Goal: Task Accomplishment & Management: Use online tool/utility

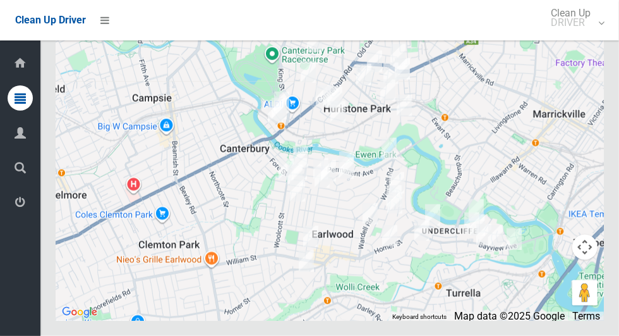
scroll to position [5841, 0]
click at [102, 20] on icon at bounding box center [104, 19] width 9 height 21
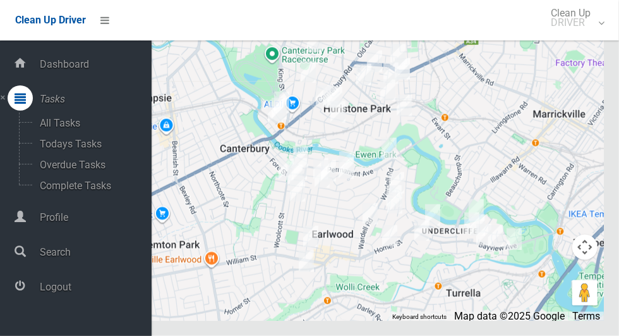
click at [56, 291] on span "Logout" at bounding box center [94, 287] width 116 height 12
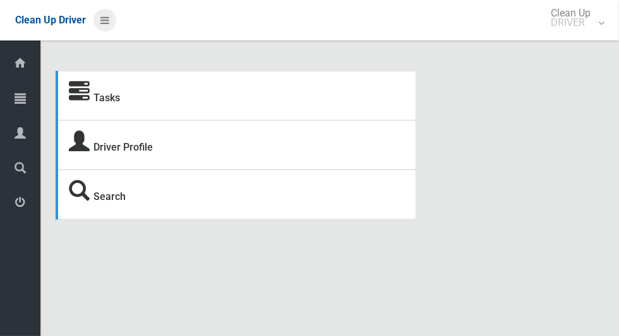
click at [109, 24] on icon at bounding box center [104, 19] width 9 height 21
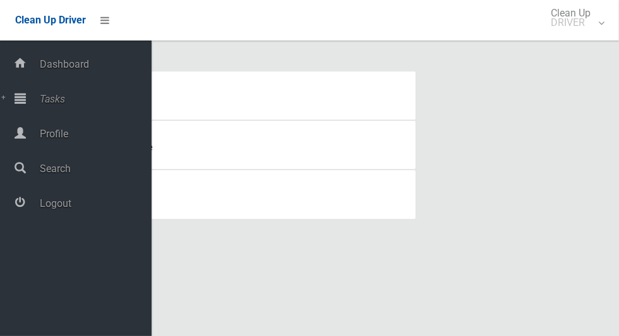
click at [57, 104] on span "Tasks" at bounding box center [94, 99] width 116 height 12
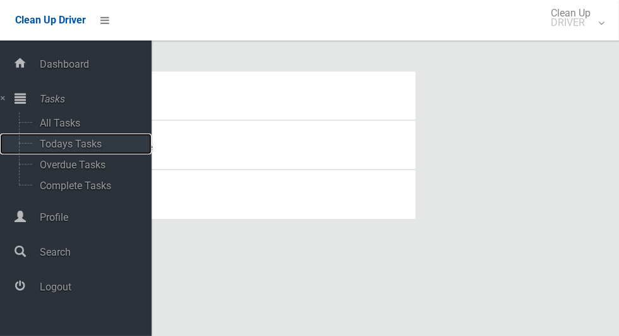
click at [63, 150] on span "Todays Tasks" at bounding box center [88, 144] width 105 height 12
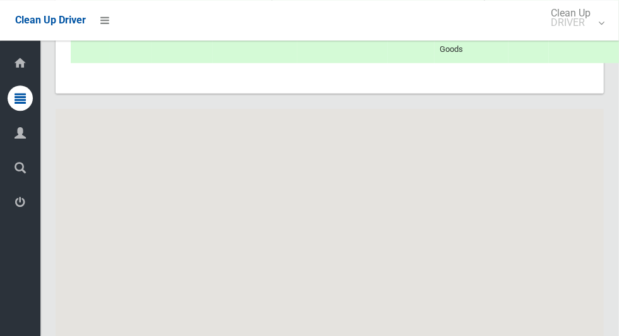
scroll to position [5841, 0]
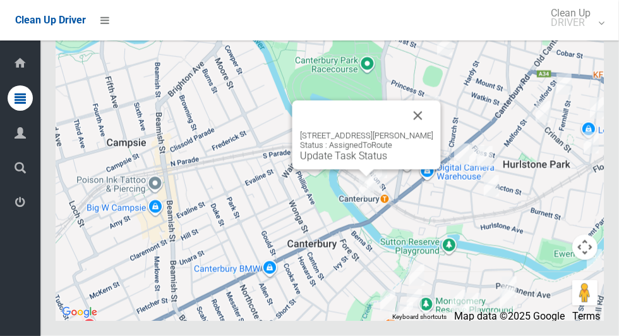
click at [425, 131] on button "Close" at bounding box center [418, 115] width 30 height 30
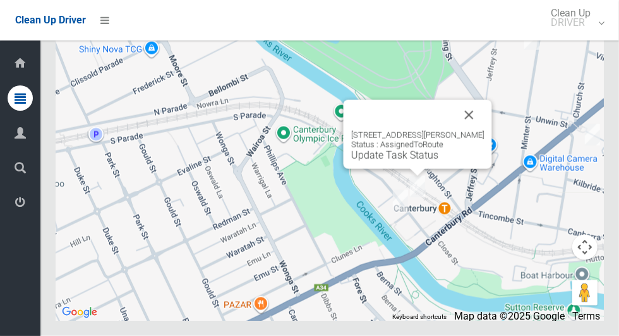
click at [485, 130] on button "Close" at bounding box center [469, 115] width 30 height 30
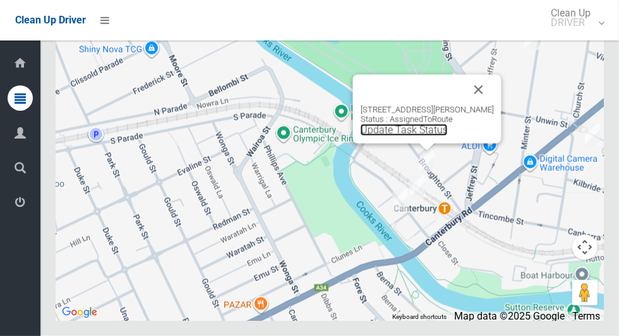
click at [384, 136] on link "Update Task Status" at bounding box center [404, 130] width 87 height 12
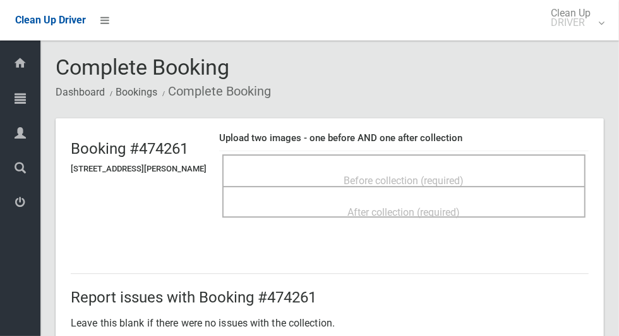
click at [465, 174] on span "Before collection (required)" at bounding box center [404, 180] width 120 height 12
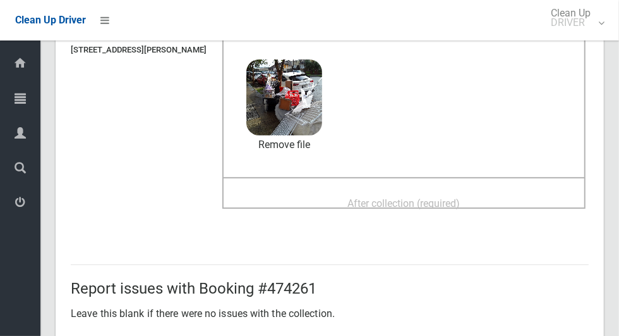
scroll to position [118, 0]
click at [455, 202] on span "After collection (required)" at bounding box center [404, 204] width 113 height 12
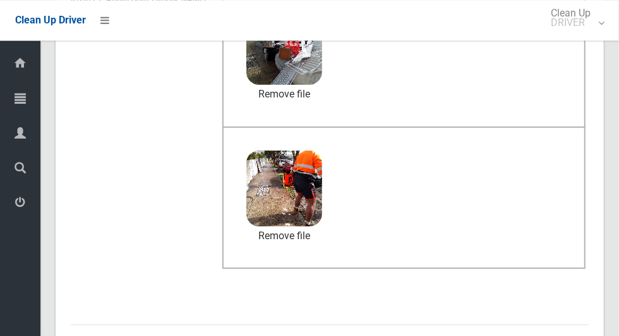
scroll to position [653, 0]
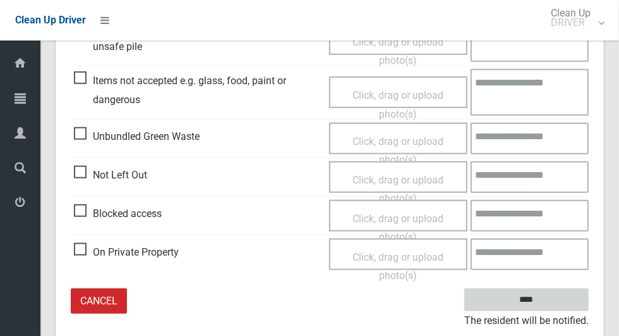
click at [535, 295] on input "****" at bounding box center [527, 299] width 125 height 23
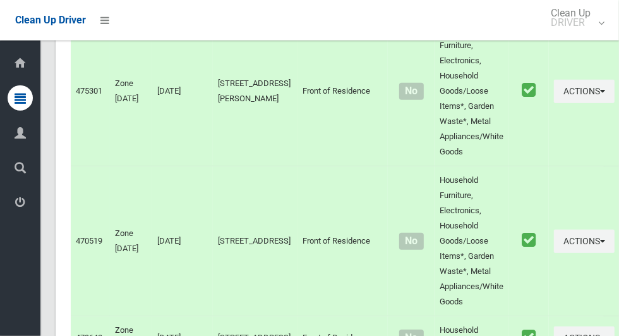
scroll to position [5841, 0]
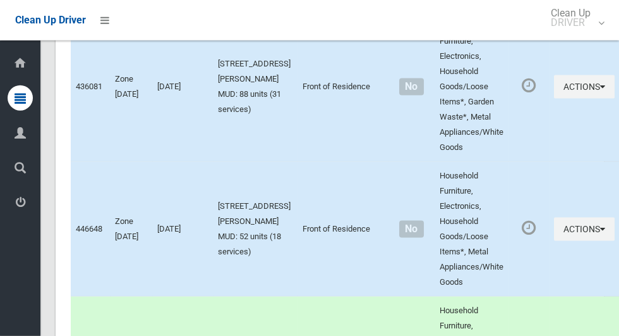
scroll to position [4850, 0]
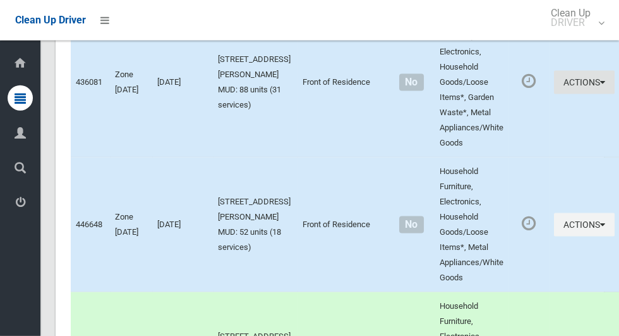
click at [600, 87] on icon "button" at bounding box center [602, 82] width 5 height 9
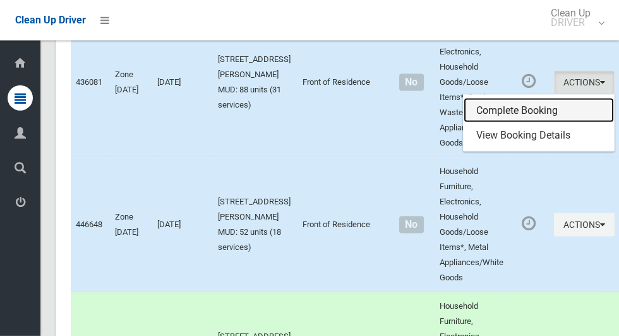
click at [509, 123] on link "Complete Booking" at bounding box center [539, 110] width 150 height 25
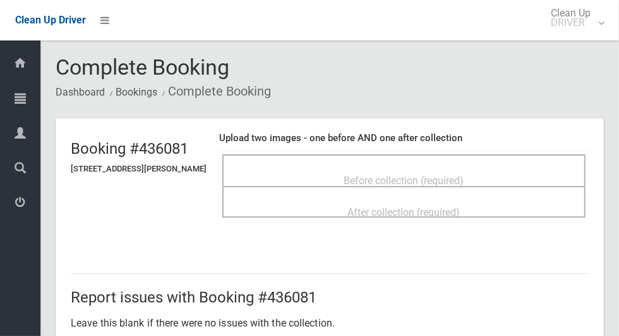
click at [401, 332] on p "Leave this blank if there were no issues with the collection." at bounding box center [330, 323] width 518 height 19
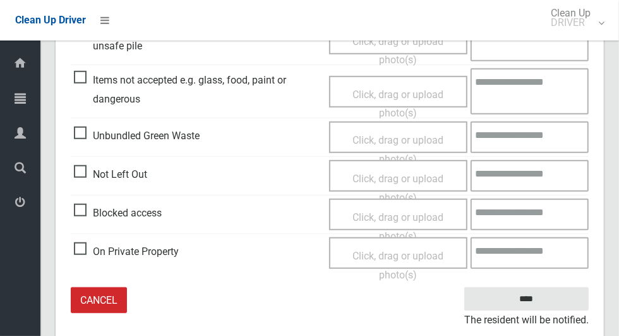
scroll to position [434, 0]
click at [431, 215] on span "Click, drag or upload photo(s)" at bounding box center [398, 225] width 91 height 31
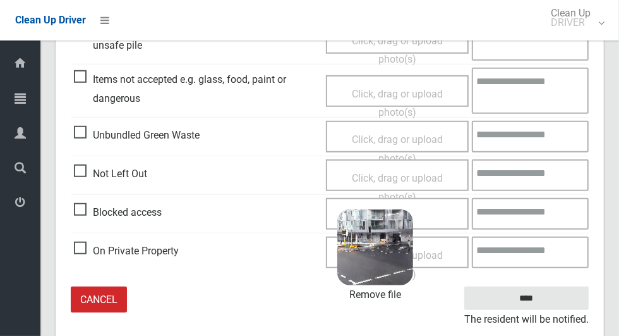
click at [534, 209] on textarea at bounding box center [530, 214] width 117 height 32
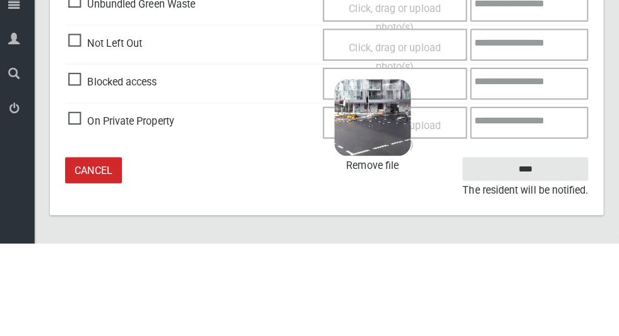
scroll to position [470, 0]
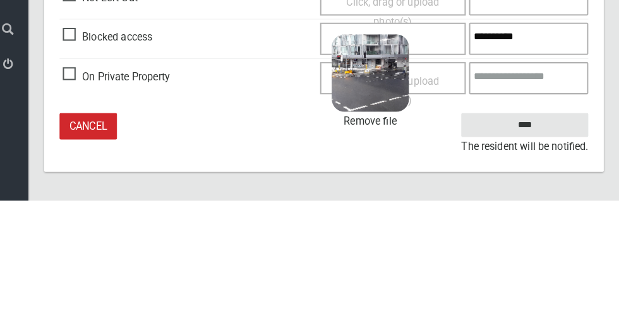
type textarea "**********"
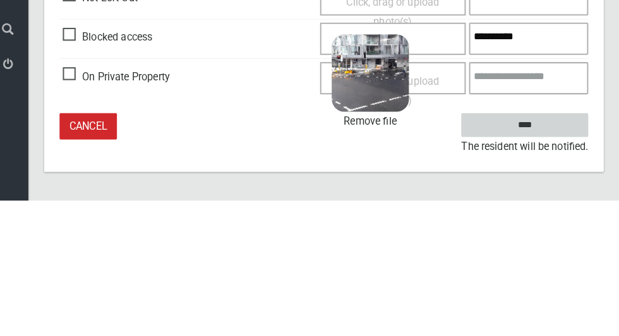
click at [549, 274] on input "****" at bounding box center [527, 261] width 125 height 23
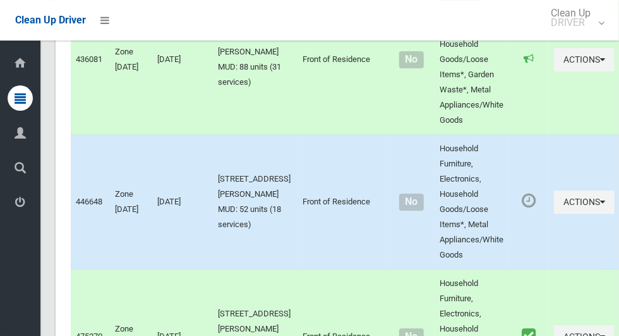
scroll to position [4940, 0]
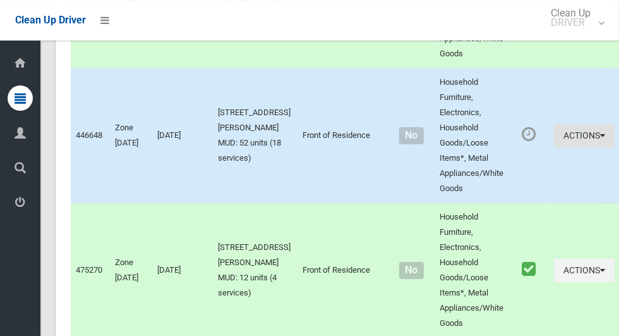
click at [562, 147] on button "Actions" at bounding box center [584, 135] width 61 height 23
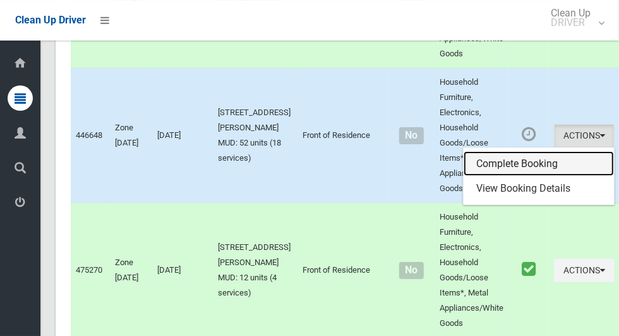
click at [495, 176] on link "Complete Booking" at bounding box center [539, 163] width 150 height 25
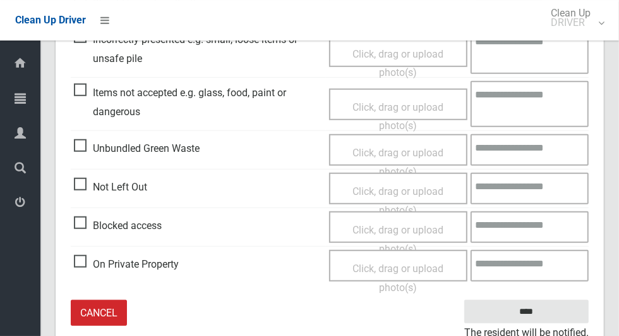
scroll to position [420, 0]
click at [387, 225] on span "Click, drag or upload photo(s)" at bounding box center [398, 239] width 91 height 31
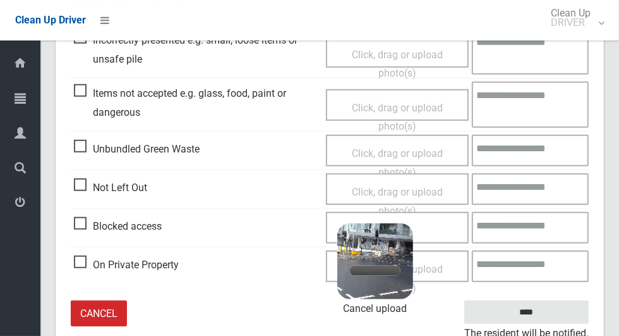
click at [510, 228] on textarea at bounding box center [530, 228] width 117 height 32
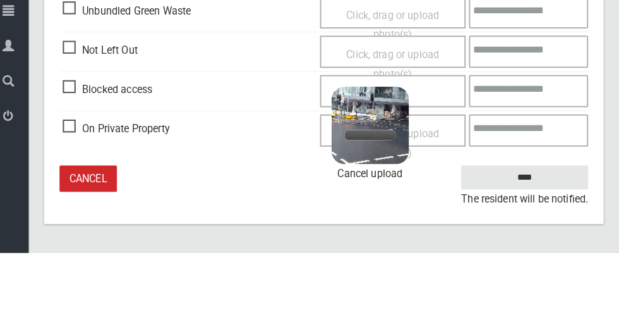
scroll to position [470, 0]
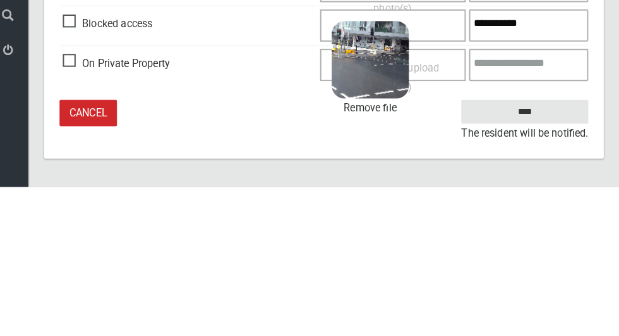
type textarea "**********"
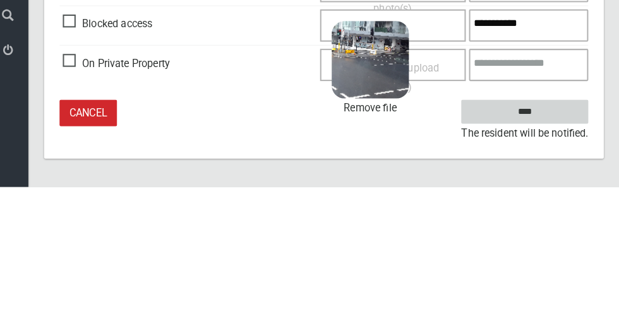
click at [536, 264] on input "****" at bounding box center [527, 261] width 125 height 23
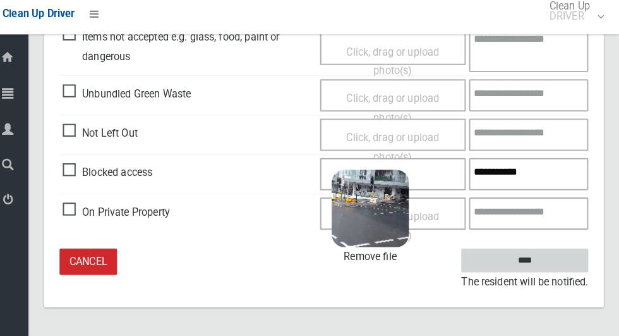
scroll to position [433, 0]
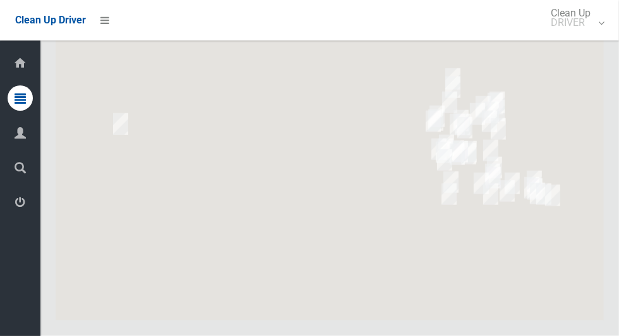
scroll to position [5841, 0]
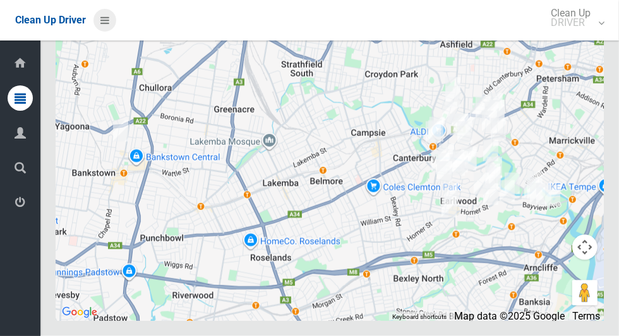
click at [109, 26] on icon at bounding box center [104, 19] width 9 height 21
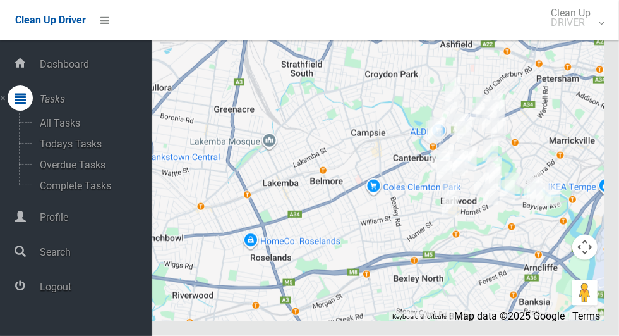
click at [84, 293] on span "Logout" at bounding box center [94, 287] width 116 height 12
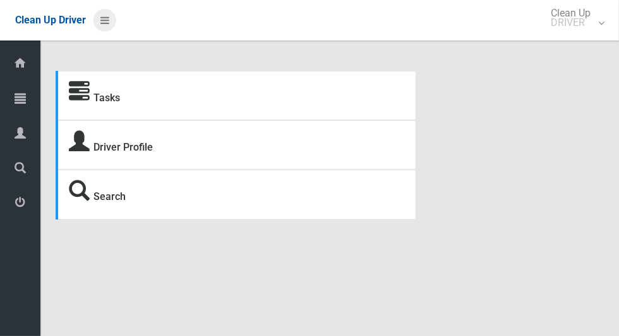
click at [109, 26] on icon at bounding box center [104, 19] width 9 height 21
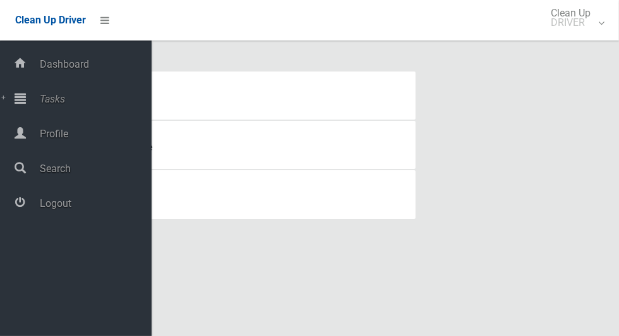
click at [65, 105] on span "Tasks" at bounding box center [94, 99] width 116 height 12
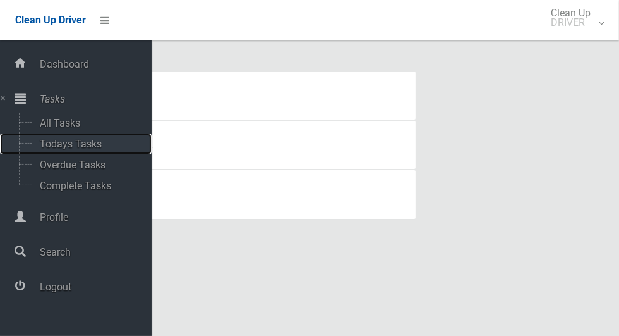
click at [101, 146] on span "Todays Tasks" at bounding box center [88, 144] width 105 height 12
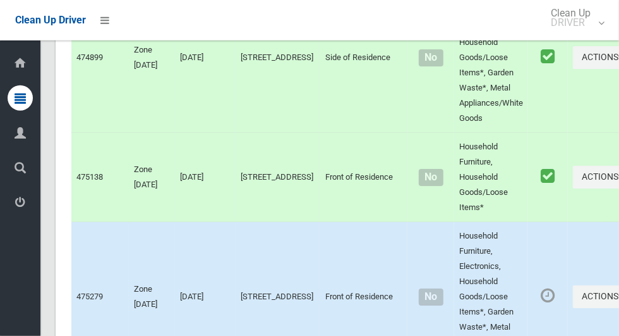
scroll to position [6091, 0]
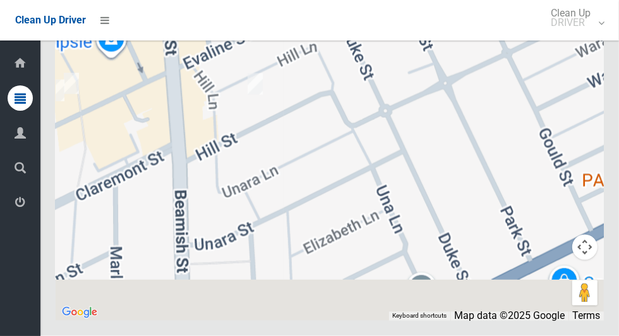
click at [182, 240] on div "[STREET_ADDRESS] Status : AssignedToRoute Update Task Status" at bounding box center [330, 162] width 549 height 316
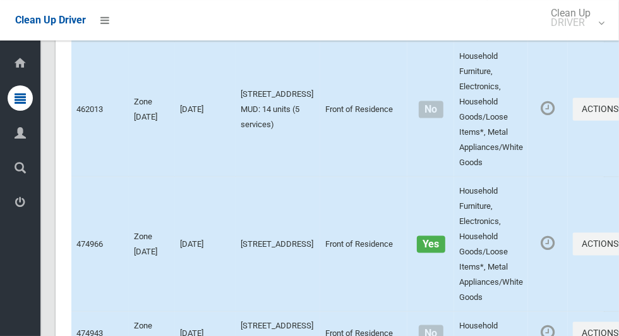
scroll to position [853, 0]
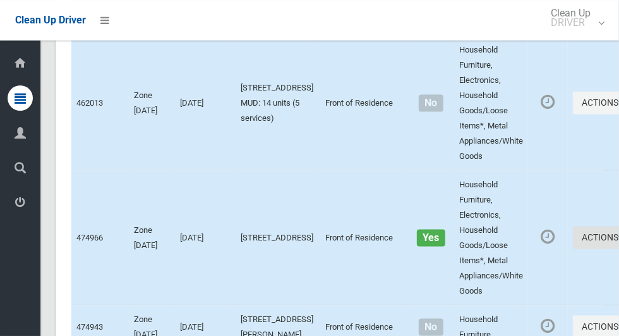
click at [578, 250] on button "Actions" at bounding box center [603, 237] width 61 height 23
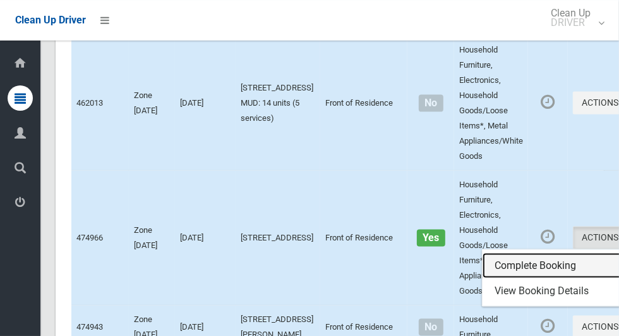
click at [490, 278] on link "Complete Booking" at bounding box center [558, 265] width 150 height 25
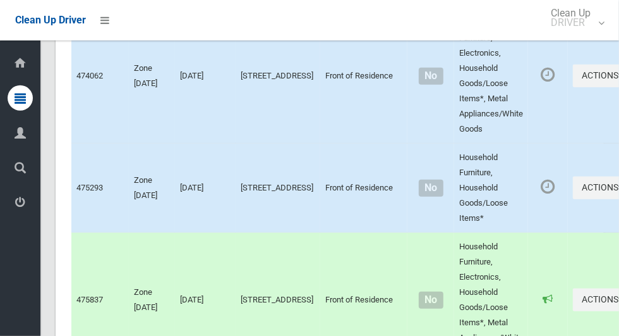
scroll to position [6090, 0]
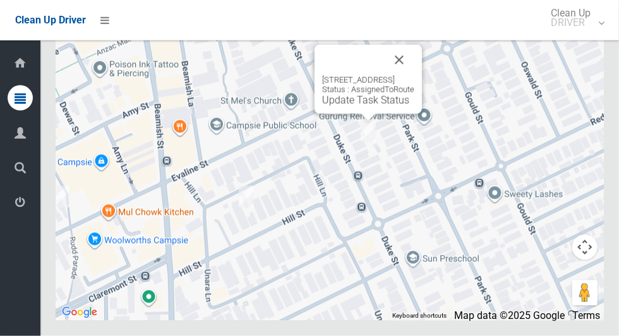
click at [415, 75] on button "Close" at bounding box center [399, 60] width 30 height 30
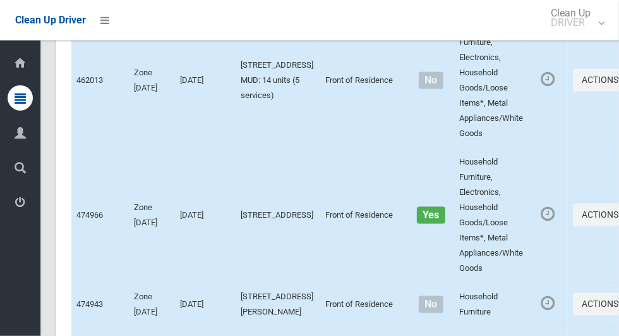
scroll to position [877, 0]
click at [619, 83] on icon "button" at bounding box center [621, 79] width 5 height 9
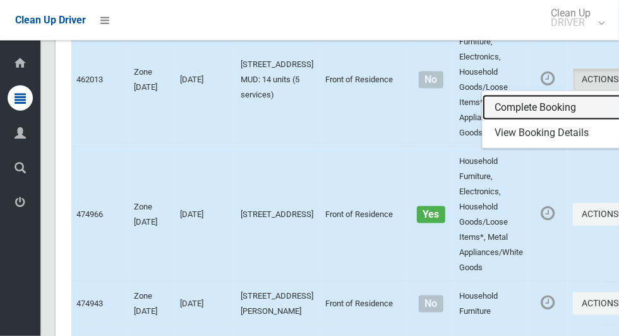
click at [509, 120] on link "Complete Booking" at bounding box center [558, 107] width 150 height 25
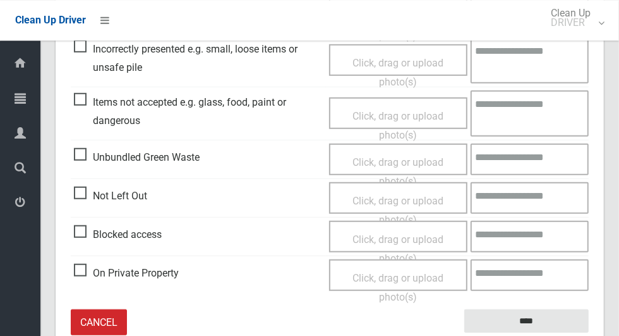
scroll to position [448, 0]
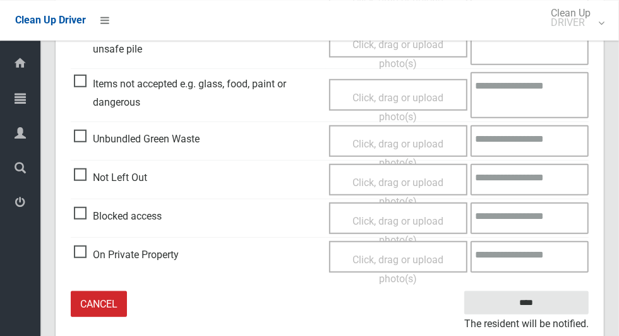
click at [429, 181] on span "Click, drag or upload photo(s)" at bounding box center [398, 191] width 91 height 31
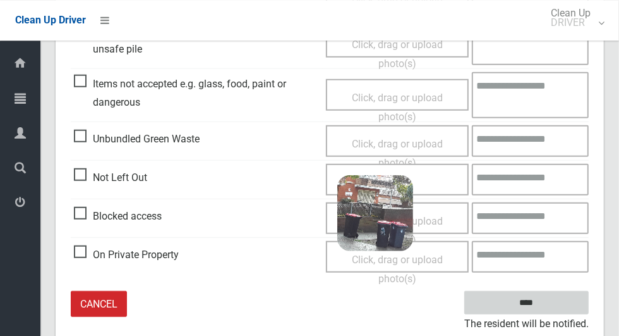
click at [551, 301] on input "****" at bounding box center [527, 302] width 125 height 23
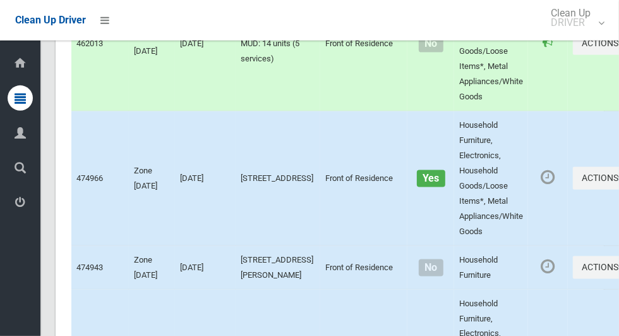
scroll to position [912, 0]
click at [580, 191] on button "Actions" at bounding box center [603, 178] width 61 height 23
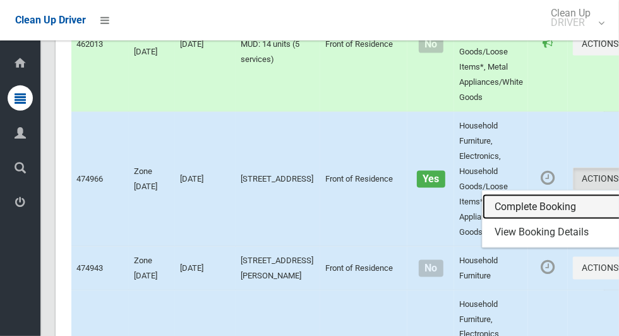
click at [518, 219] on link "Complete Booking" at bounding box center [558, 206] width 150 height 25
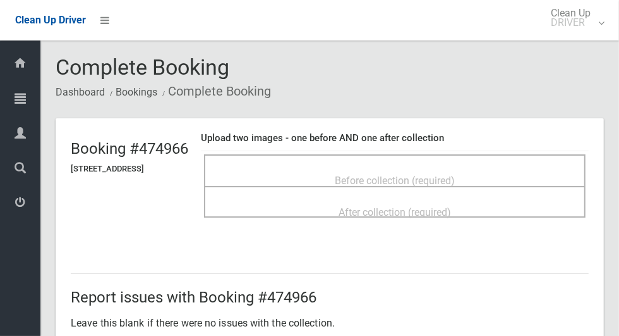
click at [514, 168] on div "Before collection (required)" at bounding box center [395, 179] width 354 height 23
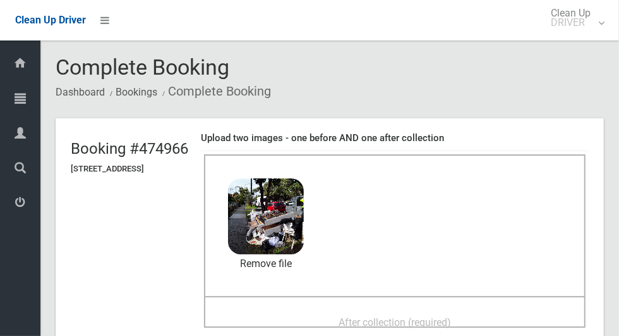
click at [435, 316] on span "After collection (required)" at bounding box center [395, 322] width 113 height 12
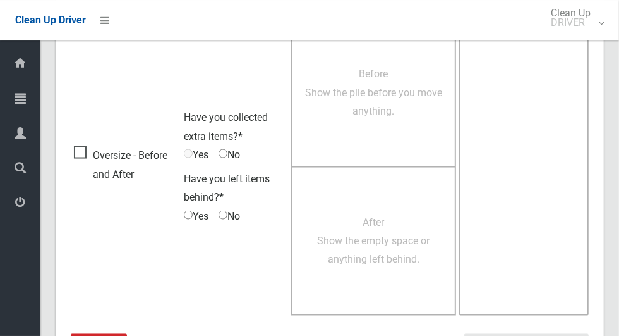
scroll to position [1034, 0]
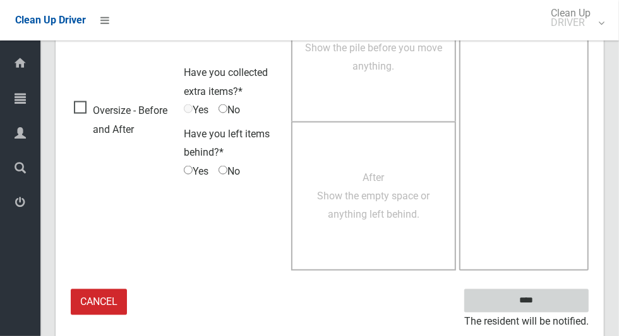
click at [523, 295] on input "****" at bounding box center [527, 300] width 125 height 23
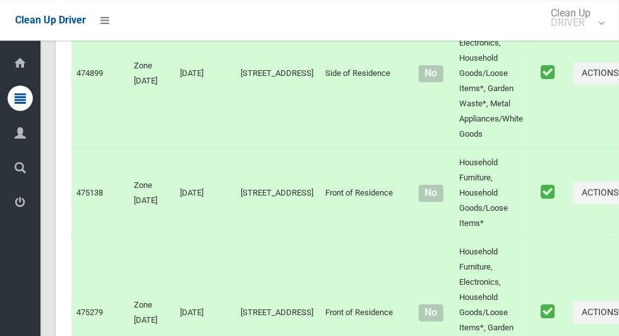
scroll to position [6091, 0]
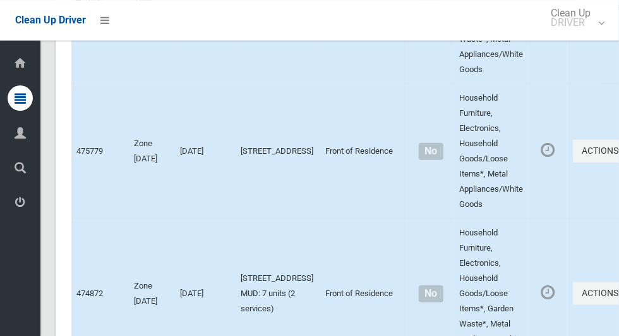
scroll to position [521, 0]
click at [594, 163] on button "Actions" at bounding box center [603, 151] width 61 height 23
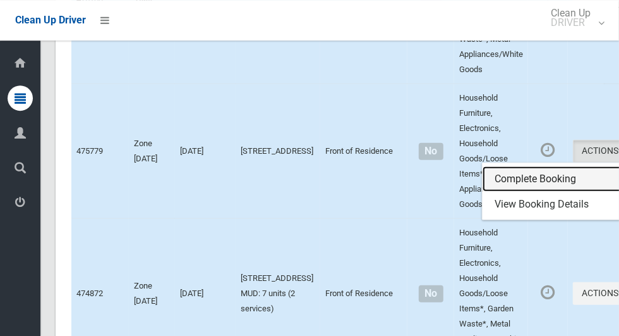
click at [520, 192] on link "Complete Booking" at bounding box center [558, 178] width 150 height 25
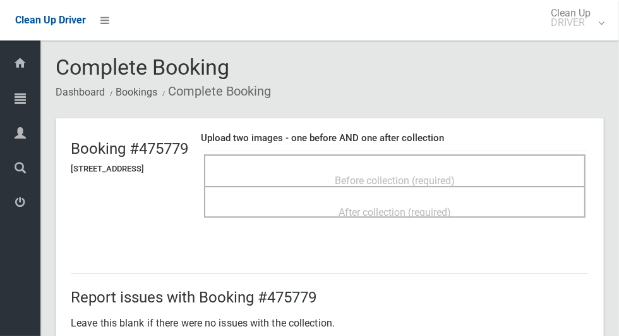
click at [524, 168] on div "Before collection (required)" at bounding box center [395, 179] width 354 height 23
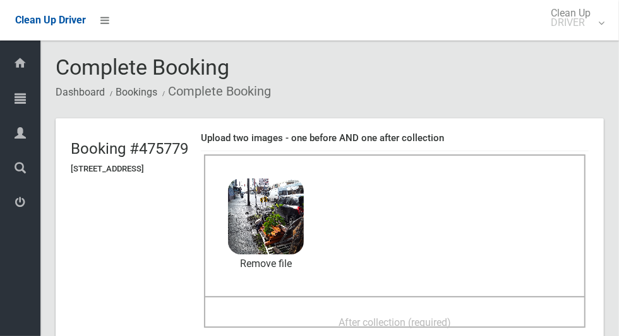
click at [451, 316] on span "After collection (required)" at bounding box center [395, 322] width 113 height 12
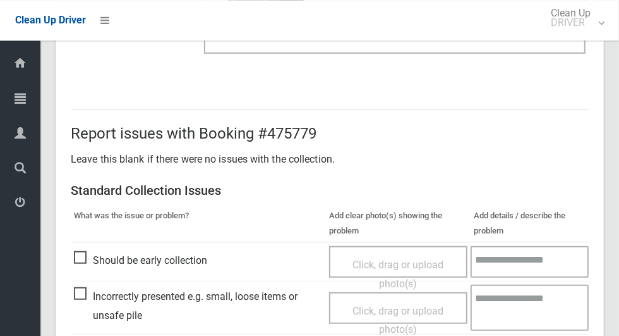
scroll to position [1034, 0]
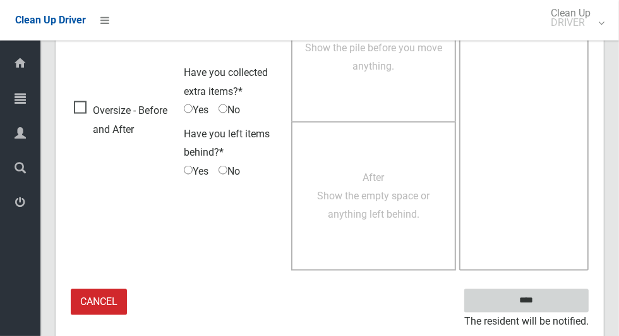
click at [537, 299] on input "****" at bounding box center [527, 300] width 125 height 23
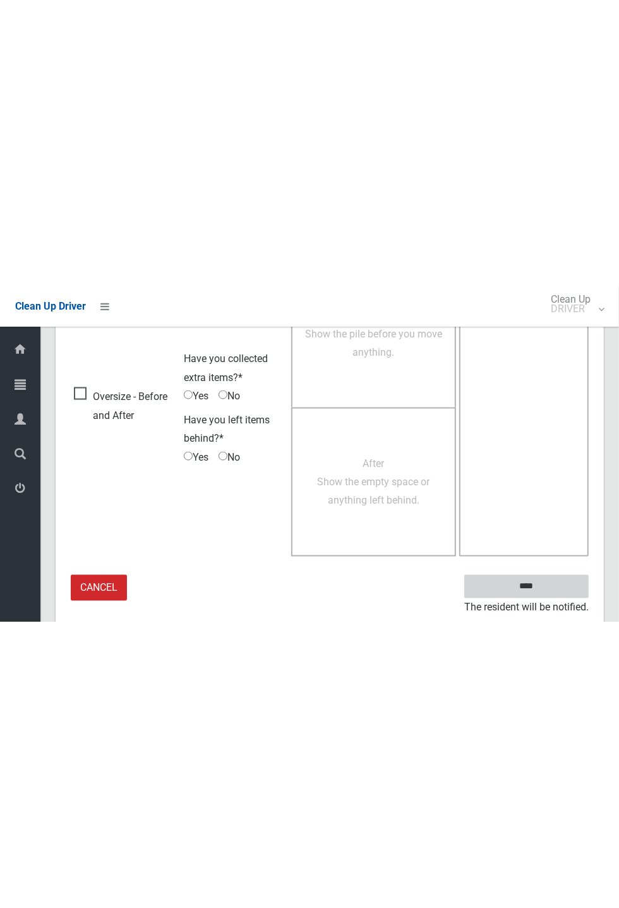
scroll to position [497, 0]
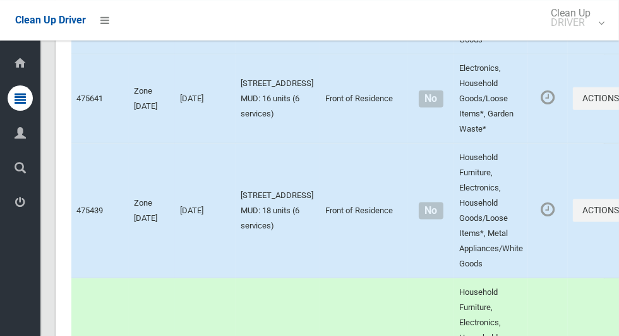
scroll to position [1449, 0]
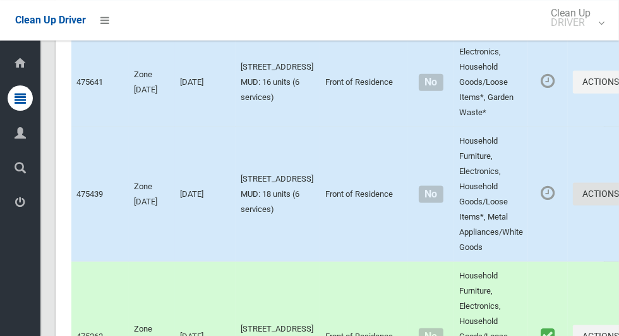
click at [573, 206] on button "Actions" at bounding box center [603, 194] width 61 height 23
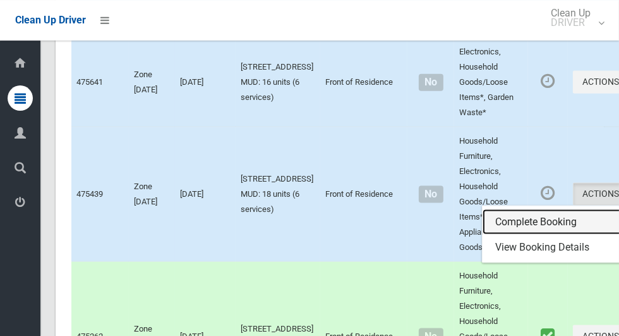
click at [502, 234] on link "Complete Booking" at bounding box center [558, 221] width 150 height 25
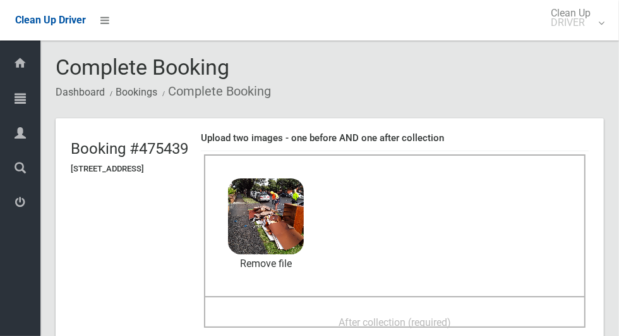
click at [451, 322] on span "After collection (required)" at bounding box center [395, 322] width 113 height 12
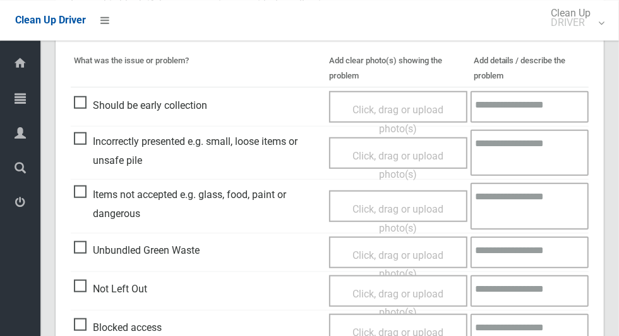
scroll to position [653, 0]
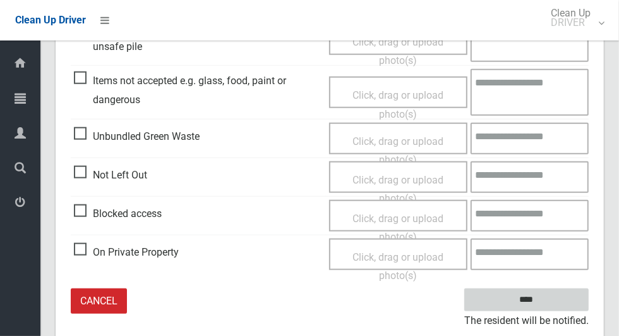
click at [549, 305] on input "****" at bounding box center [527, 299] width 125 height 23
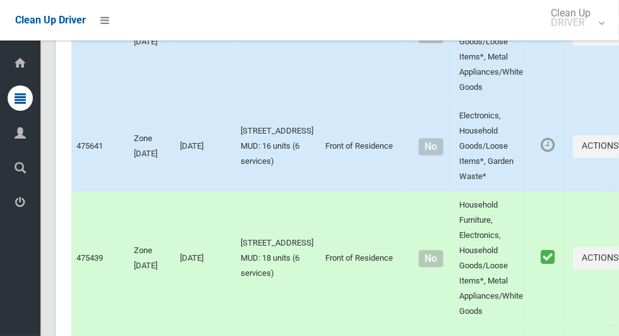
scroll to position [1423, 0]
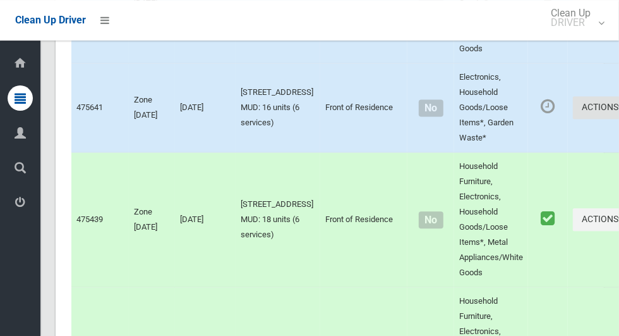
click at [573, 119] on button "Actions" at bounding box center [603, 107] width 61 height 23
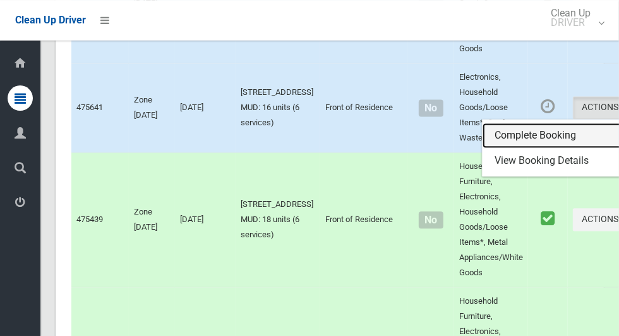
click at [524, 148] on link "Complete Booking" at bounding box center [558, 135] width 150 height 25
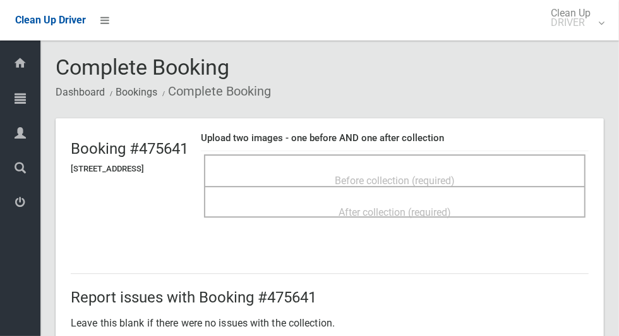
click at [423, 168] on div "Before collection (required)" at bounding box center [395, 179] width 354 height 23
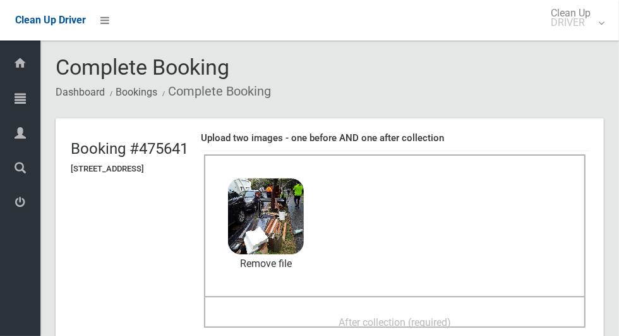
click at [431, 316] on span "After collection (required)" at bounding box center [395, 322] width 113 height 12
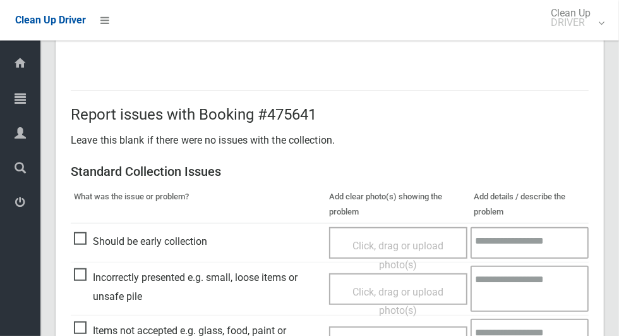
scroll to position [653, 0]
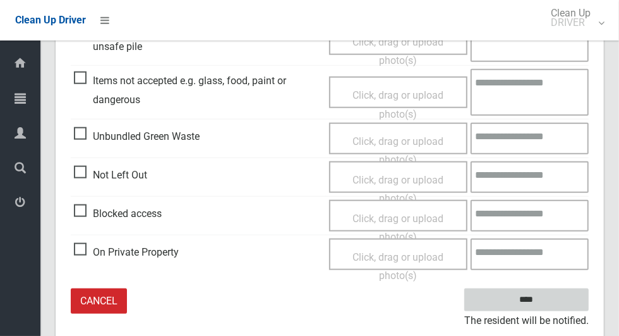
click at [549, 302] on input "****" at bounding box center [527, 299] width 125 height 23
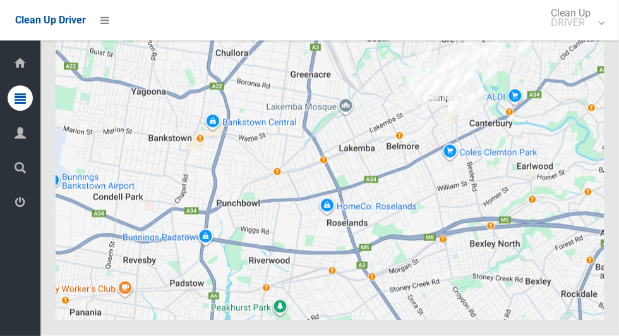
scroll to position [6091, 0]
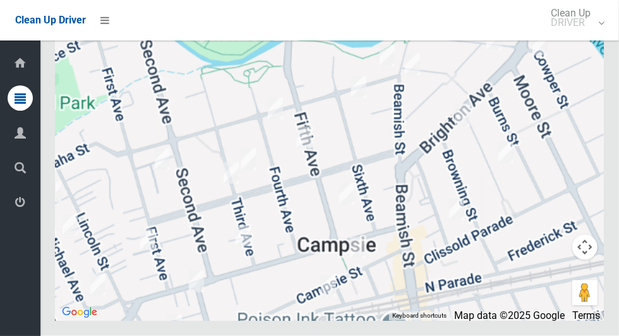
click at [286, 226] on div at bounding box center [330, 162] width 549 height 316
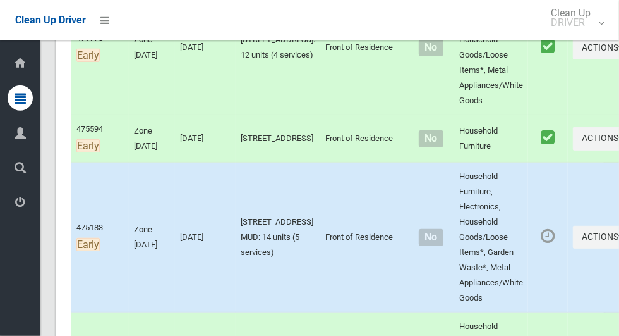
scroll to position [304, 0]
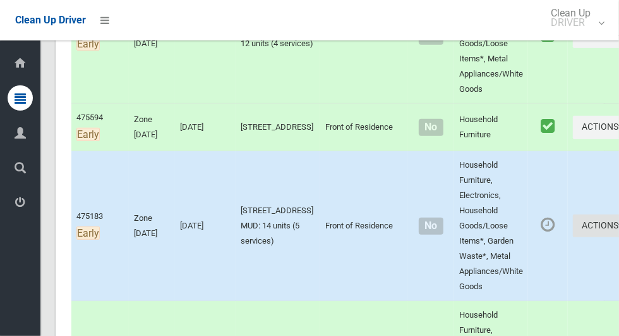
click at [619, 229] on icon "button" at bounding box center [621, 225] width 5 height 9
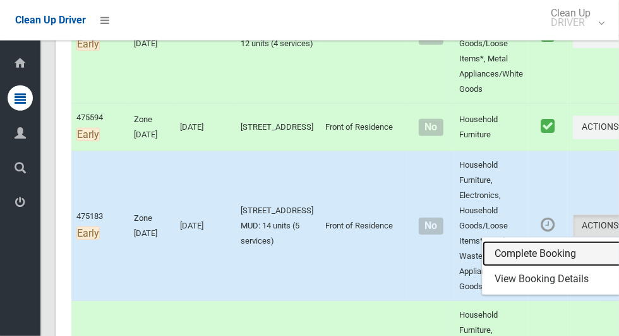
click at [520, 266] on link "Complete Booking" at bounding box center [558, 253] width 150 height 25
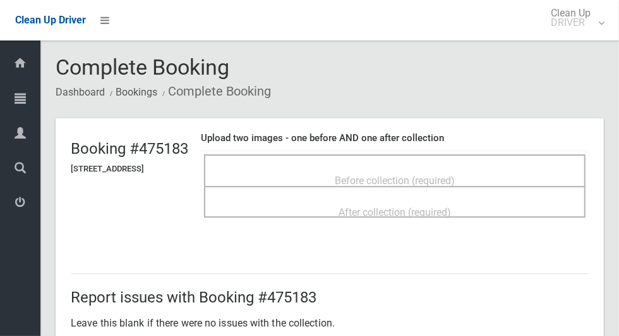
click at [490, 173] on div "Before collection (required)" at bounding box center [395, 179] width 354 height 23
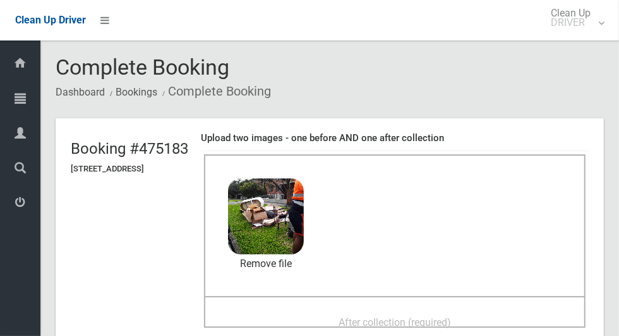
click at [424, 316] on span "After collection (required)" at bounding box center [395, 322] width 113 height 12
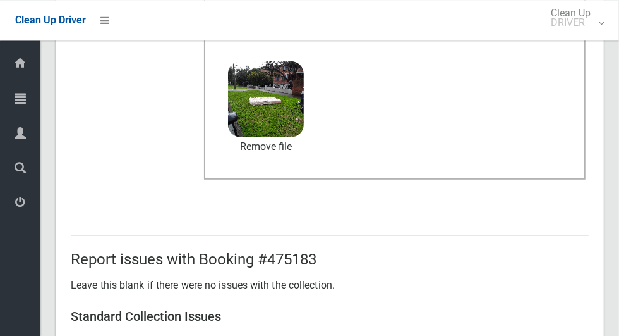
scroll to position [653, 0]
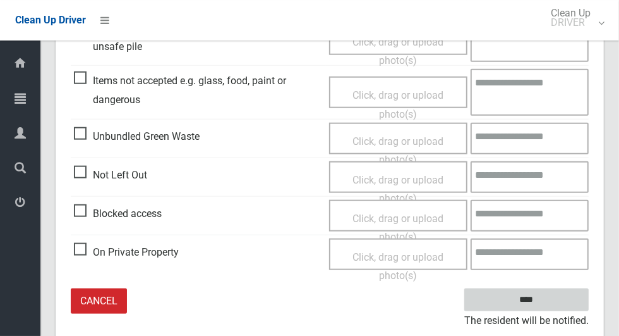
click at [549, 303] on input "****" at bounding box center [527, 299] width 125 height 23
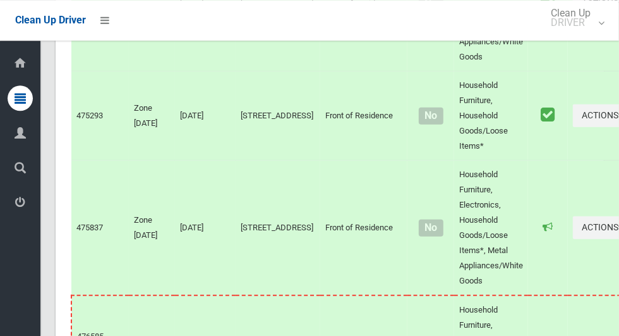
scroll to position [5495, 0]
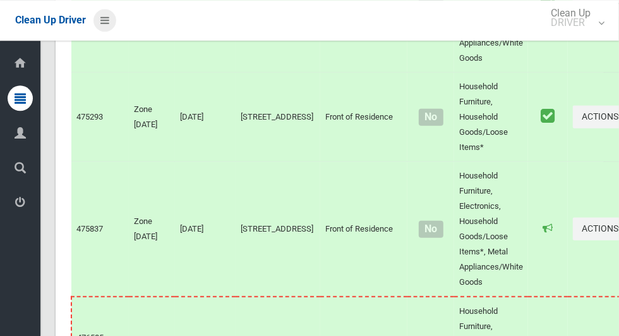
click at [107, 15] on icon at bounding box center [104, 19] width 9 height 21
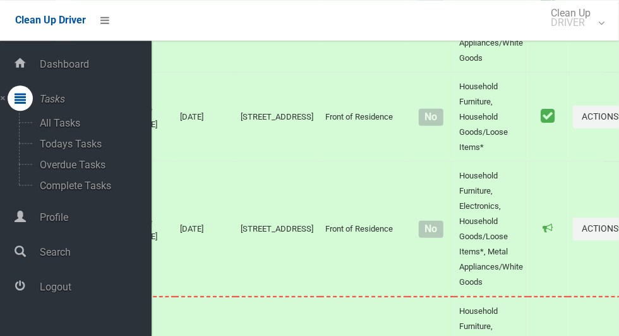
click at [51, 289] on span "Logout" at bounding box center [94, 287] width 116 height 12
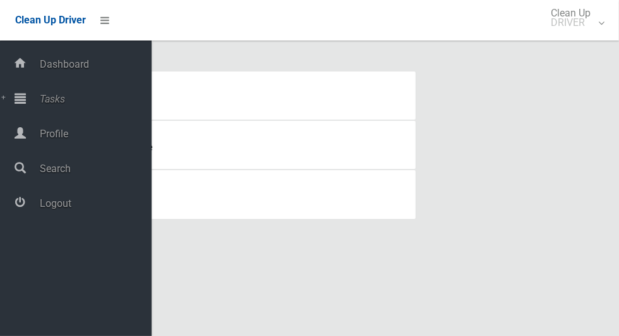
click at [52, 105] on span "Tasks" at bounding box center [94, 99] width 116 height 12
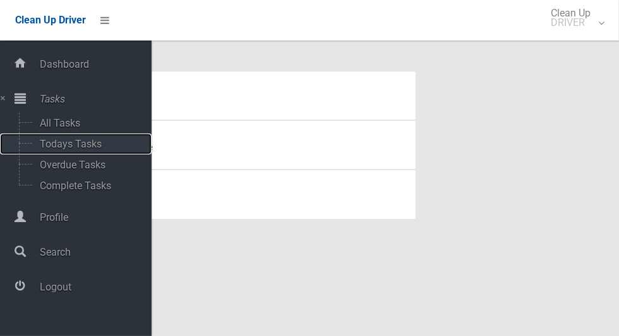
click at [57, 148] on span "Todays Tasks" at bounding box center [88, 144] width 105 height 12
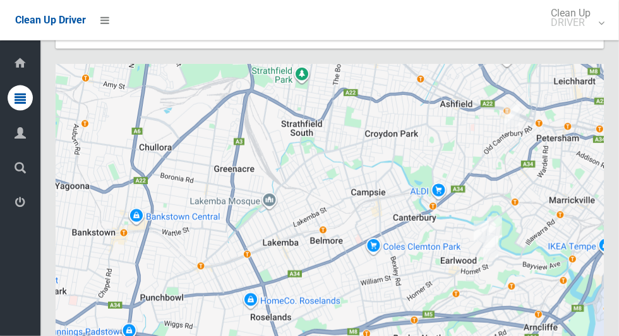
scroll to position [5557, 0]
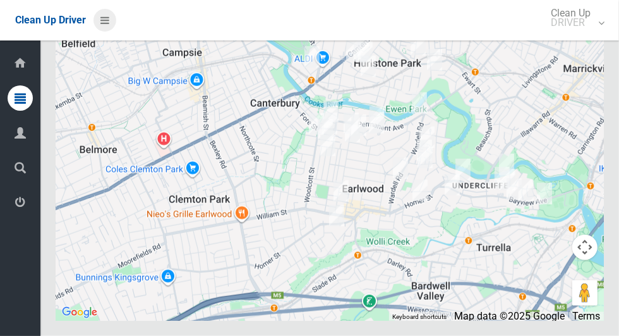
click at [109, 21] on icon at bounding box center [104, 19] width 9 height 21
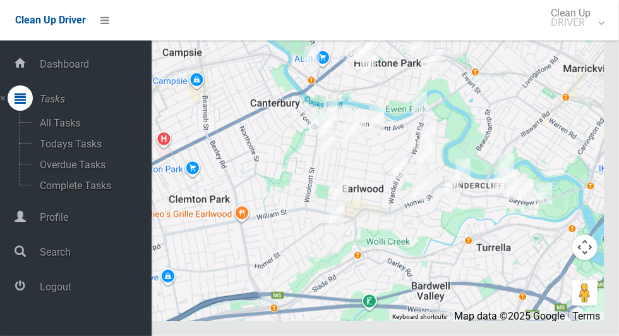
click at [47, 288] on span "Logout" at bounding box center [94, 287] width 116 height 12
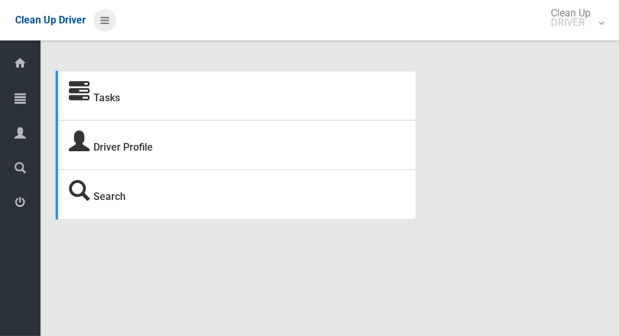
click at [109, 21] on icon at bounding box center [104, 19] width 9 height 21
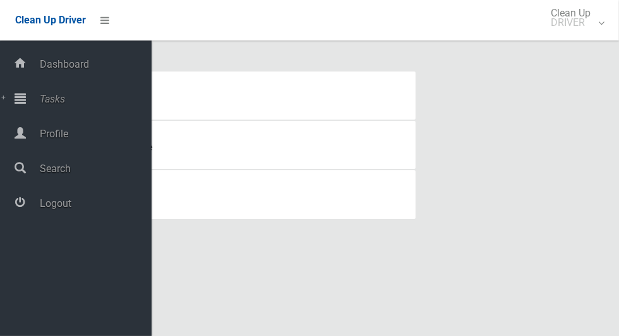
click at [49, 102] on span "Tasks" at bounding box center [94, 99] width 116 height 12
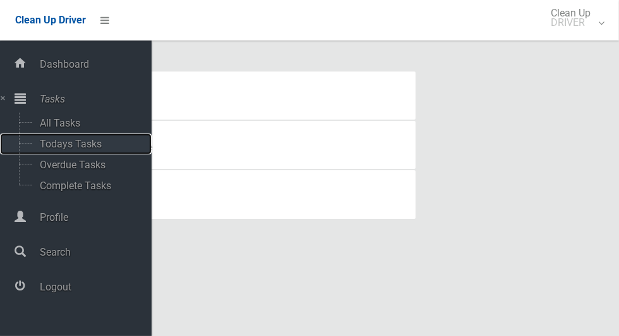
click at [54, 142] on span "Todays Tasks" at bounding box center [88, 144] width 105 height 12
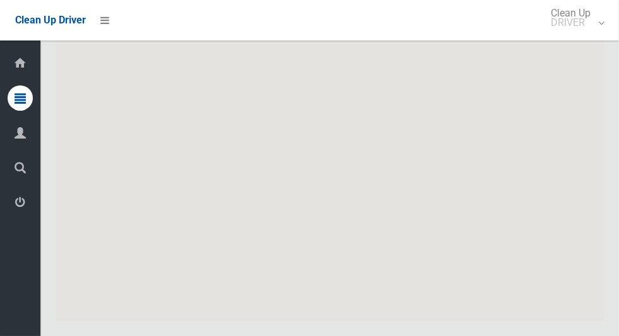
scroll to position [6353, 0]
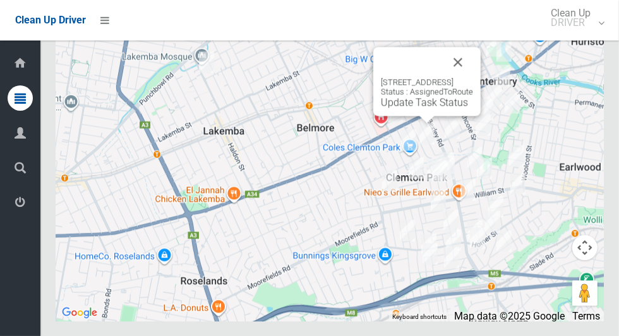
click at [473, 77] on button "Close" at bounding box center [458, 62] width 30 height 30
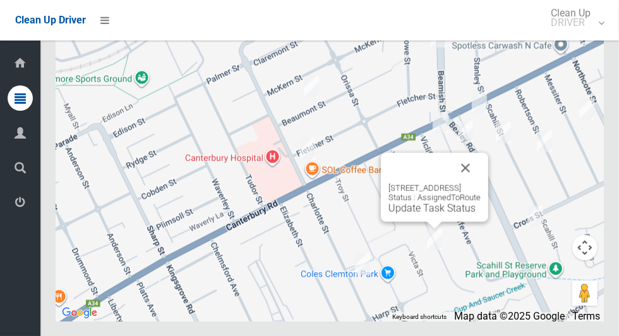
click at [481, 183] on button "Close" at bounding box center [466, 167] width 30 height 30
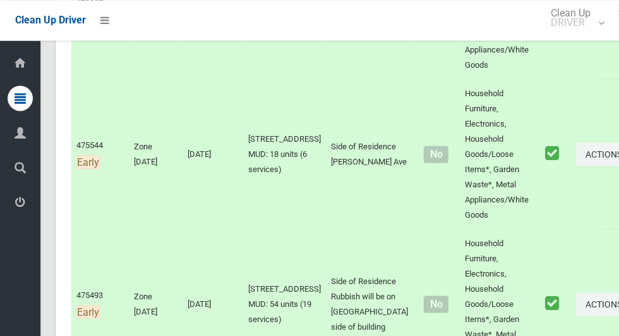
scroll to position [0, 0]
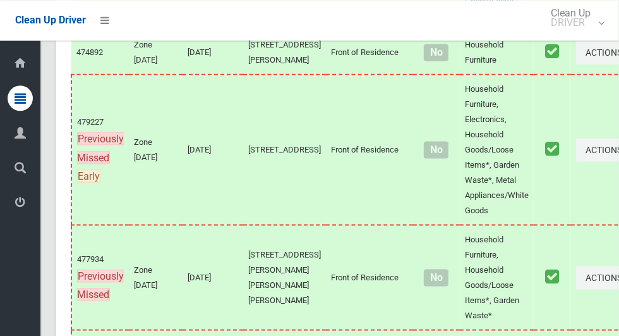
scroll to position [6353, 0]
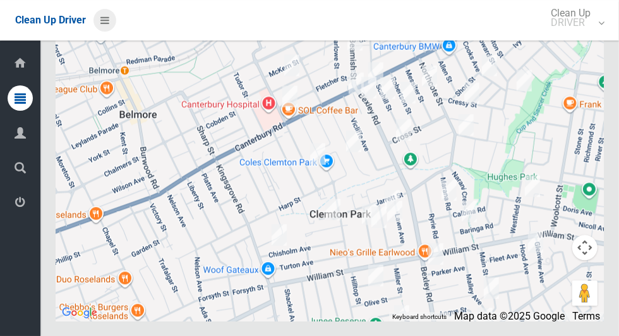
click at [106, 24] on icon at bounding box center [104, 19] width 9 height 21
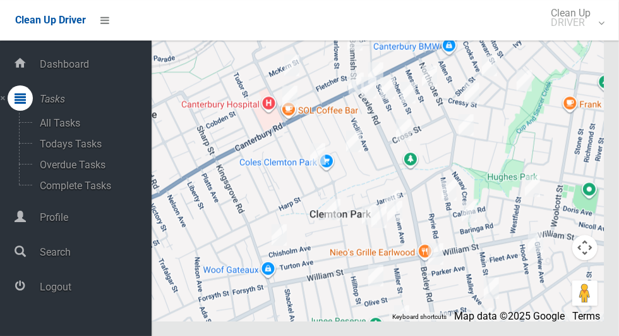
click at [42, 293] on span "Logout" at bounding box center [94, 287] width 116 height 12
